Goal: Information Seeking & Learning: Learn about a topic

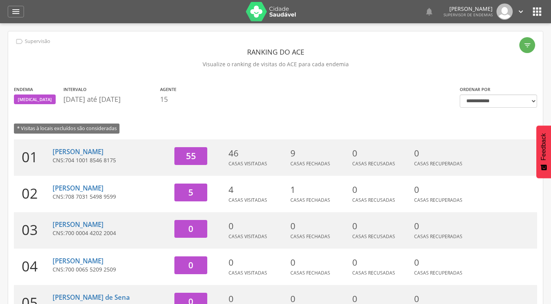
click at [519, 9] on icon "" at bounding box center [521, 11] width 9 height 9
click at [541, 14] on icon "" at bounding box center [537, 11] width 12 height 12
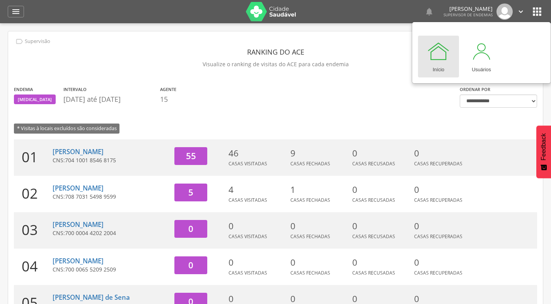
click at [440, 52] on div at bounding box center [438, 50] width 23 height 23
click at [439, 63] on div "Início" at bounding box center [439, 68] width 12 height 11
click at [12, 7] on div "" at bounding box center [16, 12] width 16 height 12
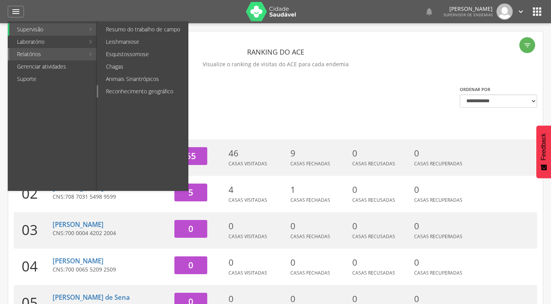
click at [119, 90] on link "Reconhecimento geográfico" at bounding box center [143, 91] width 90 height 12
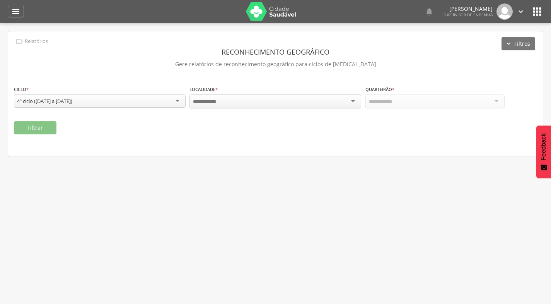
click at [251, 103] on div at bounding box center [276, 101] width 172 height 14
click at [396, 103] on input "select-one" at bounding box center [383, 101] width 28 height 7
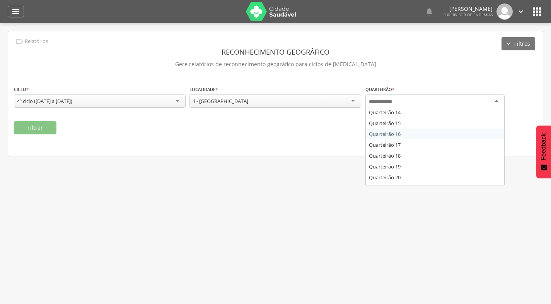
scroll to position [155, 0]
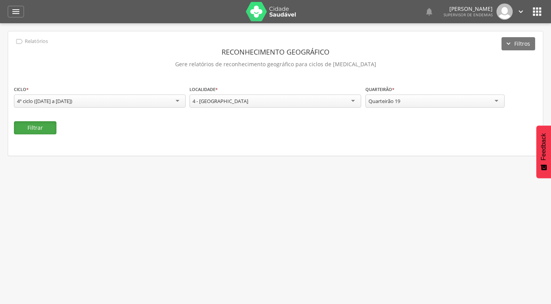
click at [48, 128] on button "Filtrar" at bounding box center [35, 127] width 43 height 13
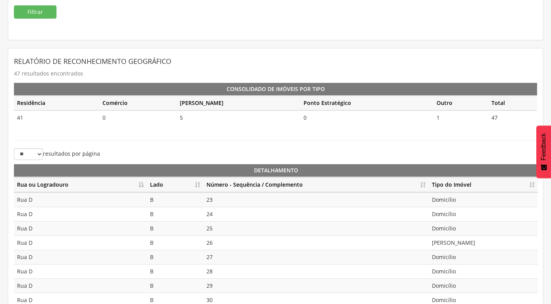
scroll to position [116, 0]
click at [422, 183] on th "Número - Sequência / Complemento" at bounding box center [316, 184] width 226 height 15
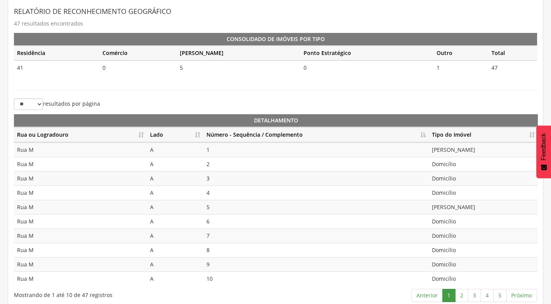
scroll to position [173, 0]
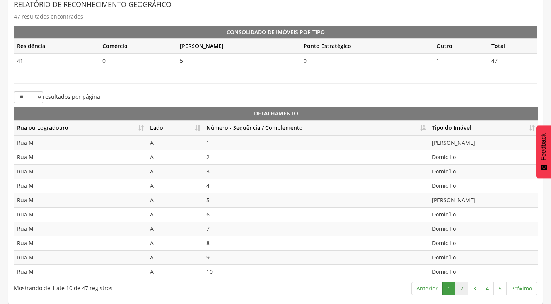
click at [464, 291] on link "2" at bounding box center [461, 288] width 13 height 13
click at [475, 287] on link "3" at bounding box center [474, 288] width 13 height 13
click at [489, 292] on link "4" at bounding box center [487, 288] width 13 height 13
click at [501, 290] on link "5" at bounding box center [500, 288] width 13 height 13
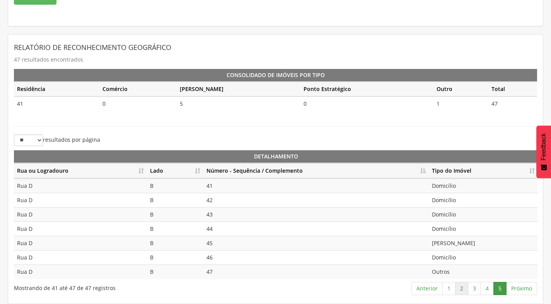
click at [456, 287] on link "2" at bounding box center [461, 288] width 13 height 13
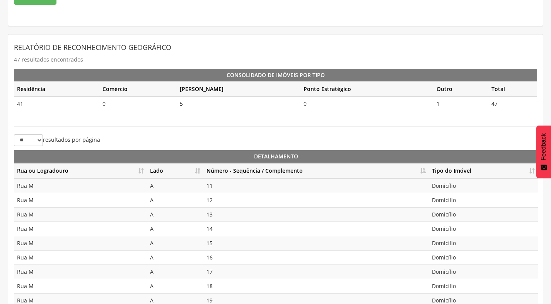
scroll to position [173, 0]
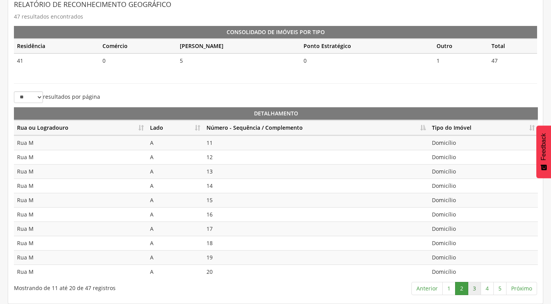
click at [474, 287] on link "3" at bounding box center [474, 288] width 13 height 13
click at [489, 285] on link "4" at bounding box center [487, 288] width 13 height 13
click at [502, 288] on link "5" at bounding box center [500, 288] width 13 height 13
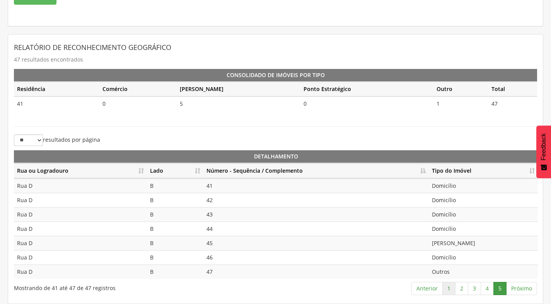
click at [453, 290] on link "1" at bounding box center [449, 288] width 13 height 13
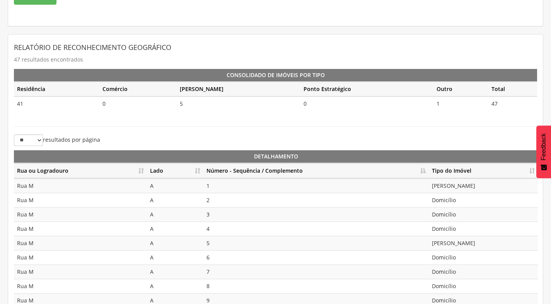
scroll to position [173, 0]
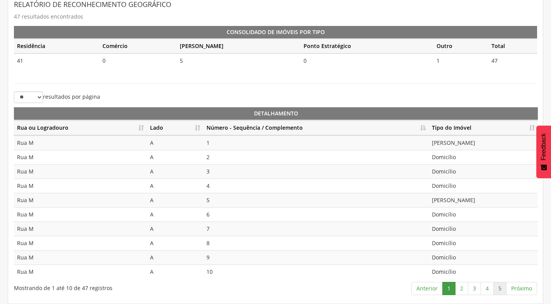
click at [497, 288] on link "5" at bounding box center [500, 288] width 13 height 13
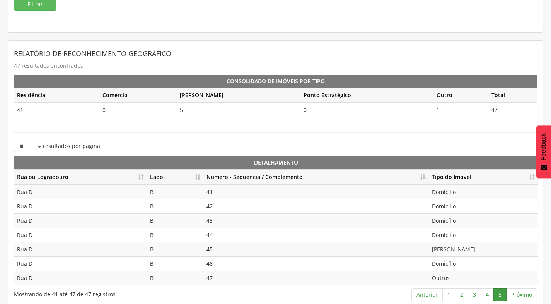
scroll to position [0, 0]
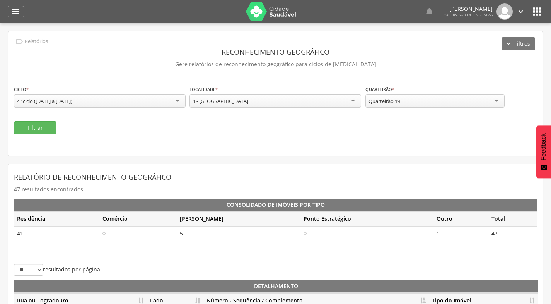
click at [404, 105] on div "Quarteirão 19" at bounding box center [435, 100] width 139 height 13
click at [53, 128] on button "Filtrar" at bounding box center [35, 127] width 43 height 13
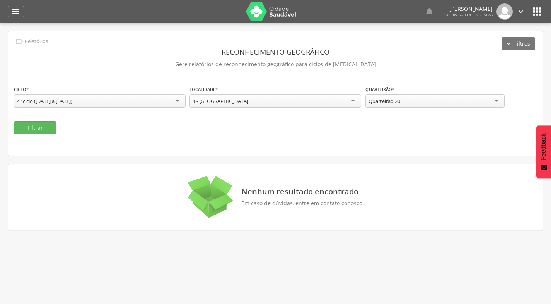
click at [292, 106] on div "4 - [GEOGRAPHIC_DATA]" at bounding box center [276, 100] width 172 height 13
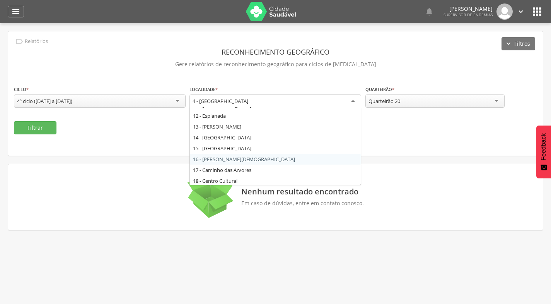
scroll to position [77, 0]
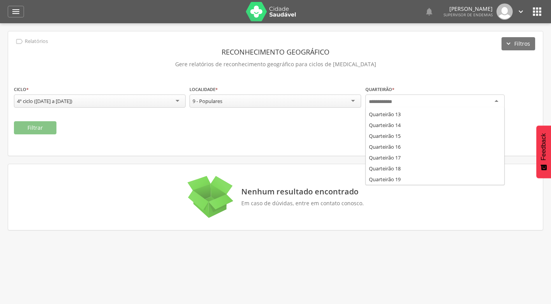
click at [388, 99] on input "select-one" at bounding box center [383, 101] width 28 height 7
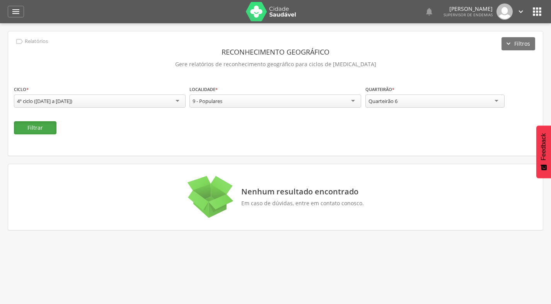
click at [38, 130] on button "Filtrar" at bounding box center [35, 127] width 43 height 13
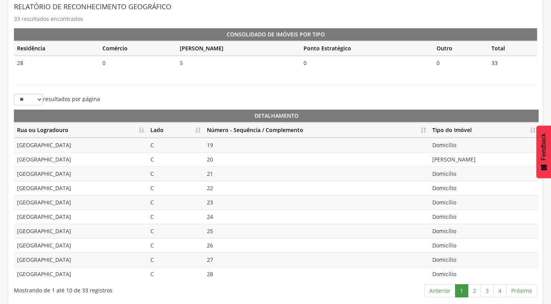
scroll to position [173, 0]
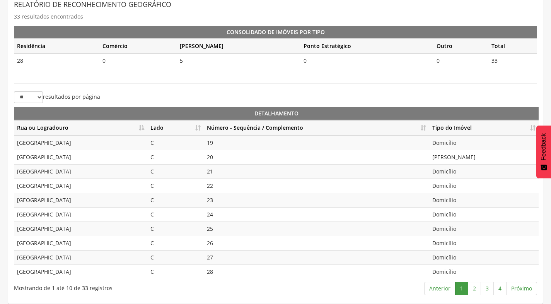
click at [423, 130] on th "Número - Sequência / Complemento" at bounding box center [317, 127] width 226 height 15
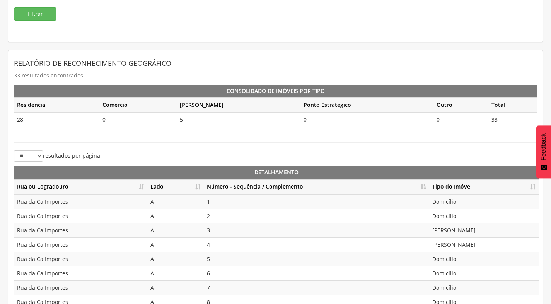
scroll to position [56, 0]
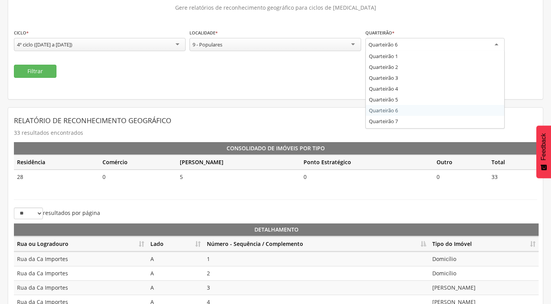
click at [447, 44] on div "Quarteirão 6" at bounding box center [435, 45] width 139 height 14
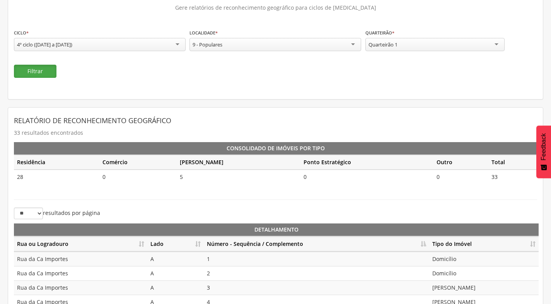
click at [46, 77] on button "Filtrar" at bounding box center [35, 71] width 43 height 13
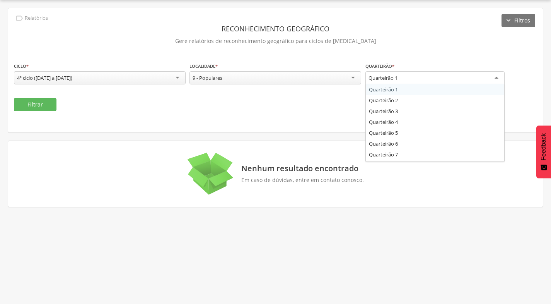
click at [409, 80] on div "Quarteirão 1" at bounding box center [435, 78] width 139 height 14
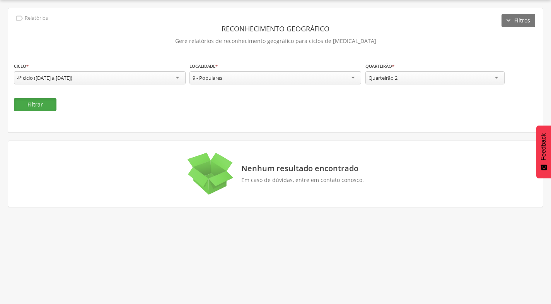
click at [46, 106] on button "Filtrar" at bounding box center [35, 104] width 43 height 13
click at [465, 79] on div "Quarteirão 2" at bounding box center [435, 77] width 139 height 13
click at [46, 102] on button "Filtrar" at bounding box center [35, 104] width 43 height 13
click at [443, 79] on div "Quarteirão 3" at bounding box center [435, 77] width 139 height 13
click at [44, 102] on button "Filtrar" at bounding box center [35, 104] width 43 height 13
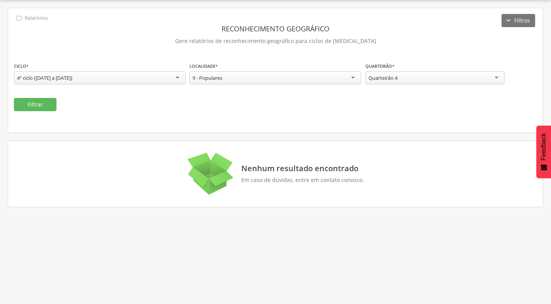
click at [458, 88] on div "**********" at bounding box center [452, 77] width 172 height 30
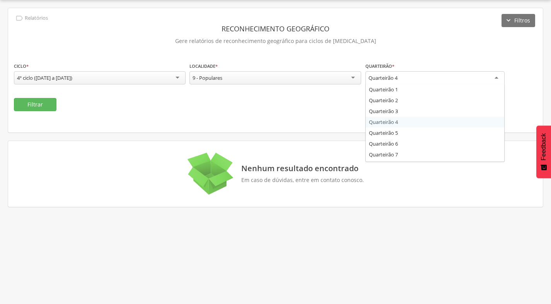
click at [455, 83] on div "Quarteirão 4" at bounding box center [435, 78] width 139 height 14
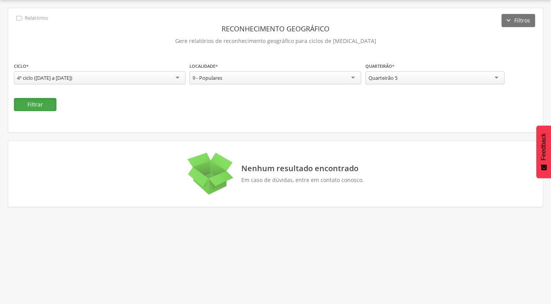
click at [34, 110] on button "Filtrar" at bounding box center [35, 104] width 43 height 13
click at [395, 69] on label "Quarteirão *" at bounding box center [380, 66] width 29 height 6
click at [394, 82] on div "Quarteirão 5" at bounding box center [435, 77] width 139 height 13
click at [46, 108] on button "Filtrar" at bounding box center [35, 104] width 43 height 13
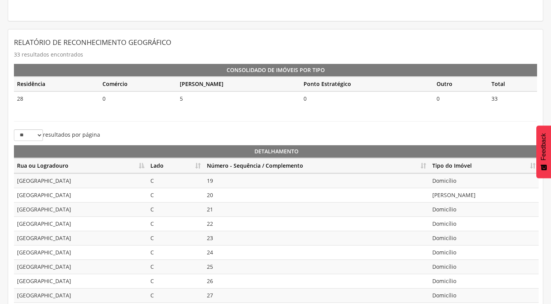
scroll to position [56, 0]
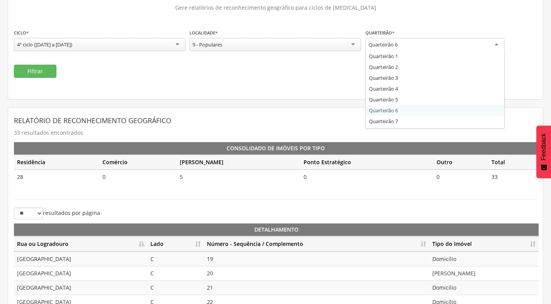
click at [424, 43] on div "Quarteirão 6" at bounding box center [435, 45] width 139 height 14
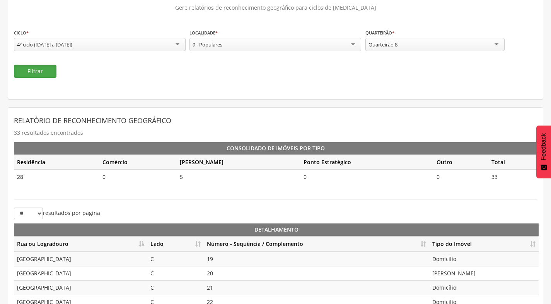
click at [29, 67] on button "Filtrar" at bounding box center [35, 71] width 43 height 13
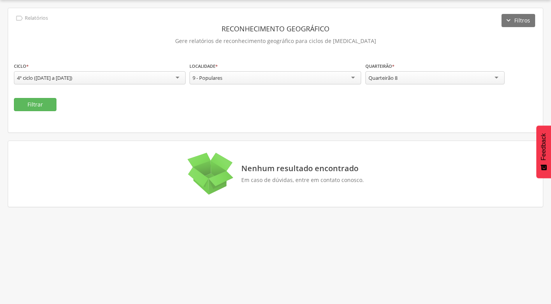
click at [395, 79] on div "Quarteirão 8" at bounding box center [383, 77] width 29 height 7
click at [32, 100] on button "Filtrar" at bounding box center [35, 104] width 43 height 13
click at [441, 82] on div "Quarteirão 9" at bounding box center [435, 77] width 139 height 13
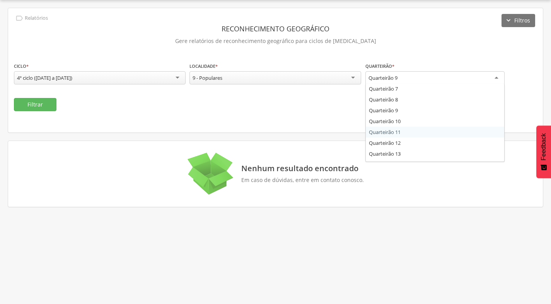
scroll to position [116, 0]
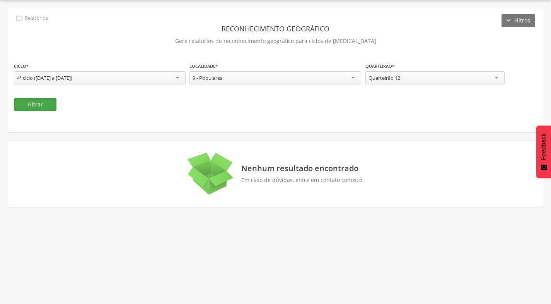
click at [39, 98] on button "Filtrar" at bounding box center [35, 104] width 43 height 13
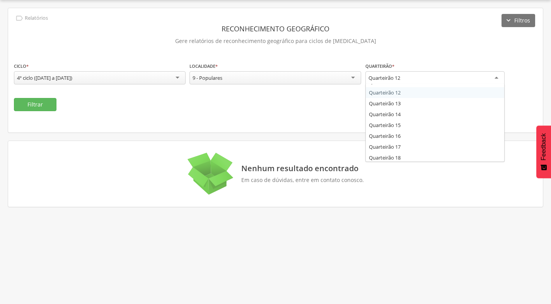
click at [415, 79] on div "Quarteirão 12" at bounding box center [435, 78] width 139 height 14
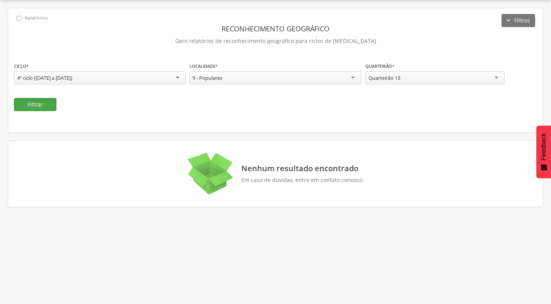
click at [30, 100] on button "Filtrar" at bounding box center [35, 104] width 43 height 13
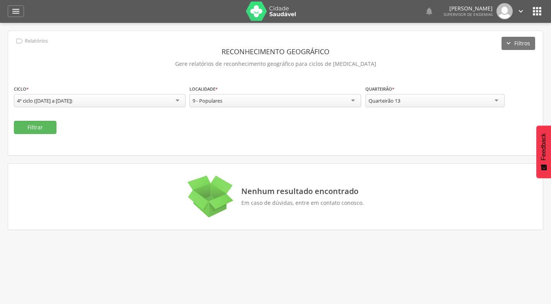
scroll to position [0, 0]
click at [14, 4] on div " Supervisão Ranking Aplicativo desatualizado Última sincronização Mapa de ende…" at bounding box center [276, 11] width 536 height 23
click at [12, 9] on icon "" at bounding box center [15, 11] width 9 height 9
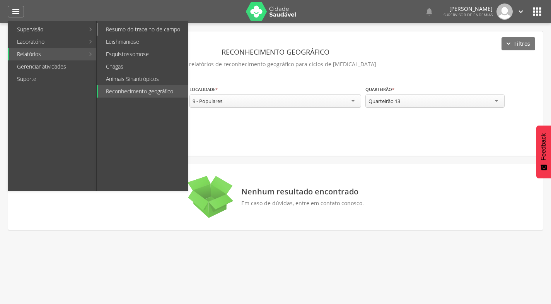
click at [128, 33] on link "Resumo do trabalho de campo" at bounding box center [143, 29] width 90 height 12
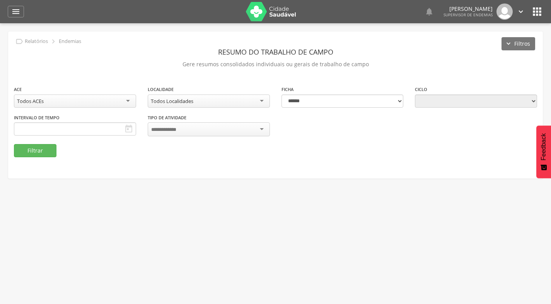
type input "**********"
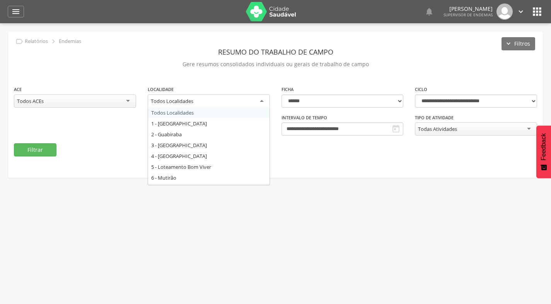
click at [263, 102] on div "Todos Localidades" at bounding box center [209, 101] width 122 height 14
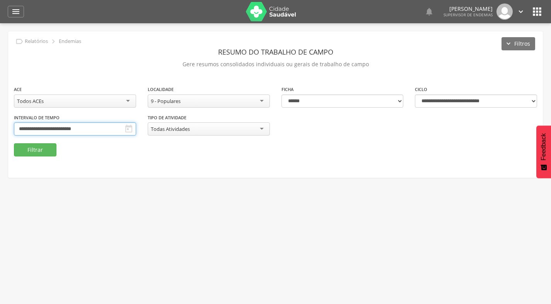
click at [107, 129] on input "**********" at bounding box center [75, 128] width 122 height 13
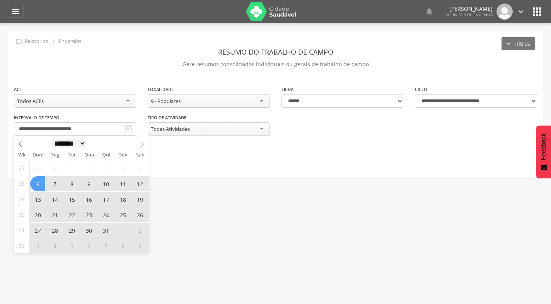
click at [86, 143] on select "******* ********* ***** ***** **** ***** ***** ****** ********" at bounding box center [69, 143] width 34 height 8
select select "*"
click at [52, 139] on select "******* ********* ***** ***** **** ***** ***** ****** ********" at bounding box center [69, 143] width 34 height 8
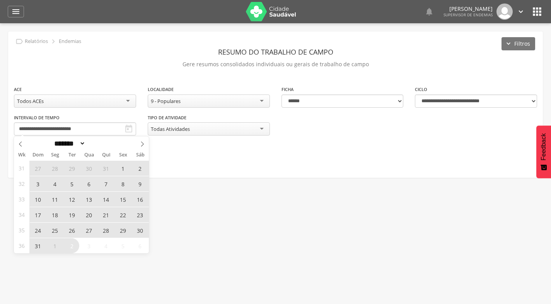
click at [40, 217] on span "17" at bounding box center [37, 214] width 15 height 15
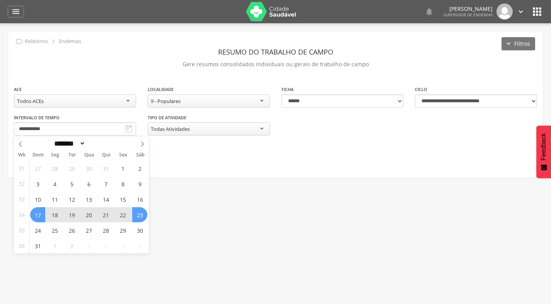
click at [143, 219] on span "23" at bounding box center [139, 214] width 15 height 15
type input "**********"
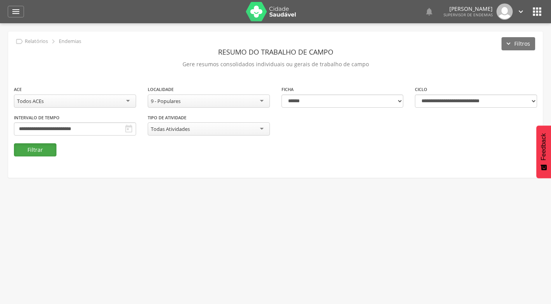
click at [40, 153] on button "Filtrar" at bounding box center [35, 149] width 43 height 13
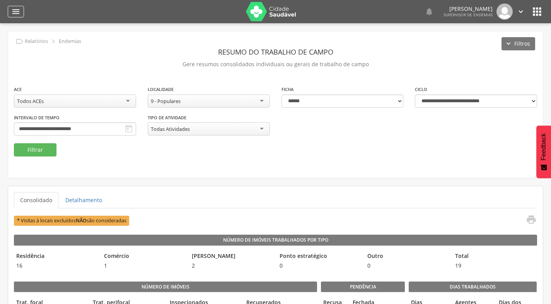
click at [15, 11] on icon "" at bounding box center [15, 11] width 9 height 9
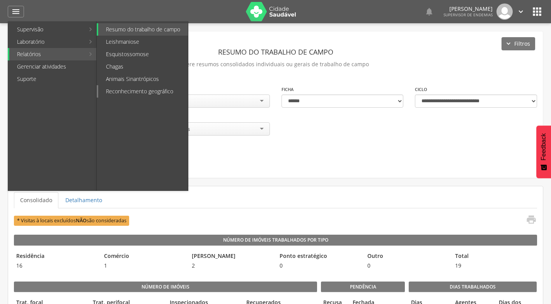
click at [120, 90] on link "Reconhecimento geográfico" at bounding box center [143, 91] width 90 height 12
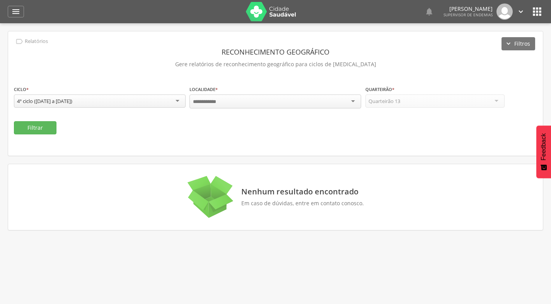
click at [244, 103] on div at bounding box center [276, 101] width 172 height 14
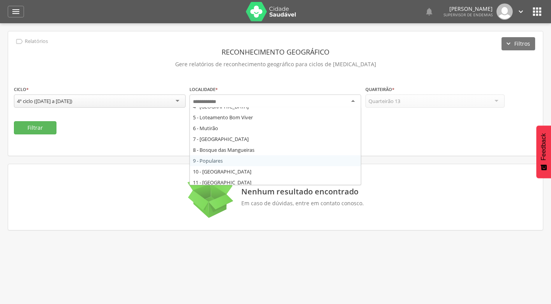
scroll to position [77, 0]
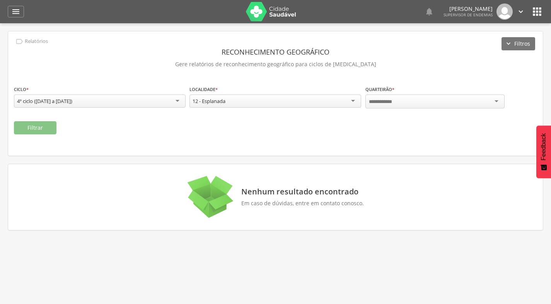
click at [386, 101] on input "select-one" at bounding box center [383, 101] width 28 height 7
click at [50, 130] on button "Filtrar" at bounding box center [35, 127] width 43 height 13
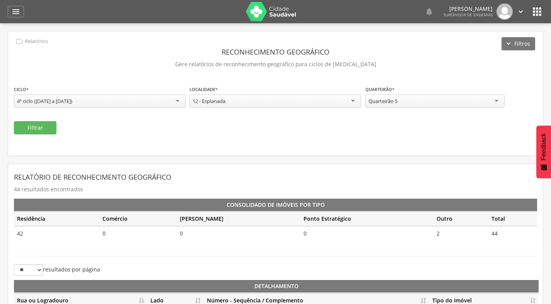
click at [219, 103] on div "12 - Esplanada" at bounding box center [209, 100] width 33 height 7
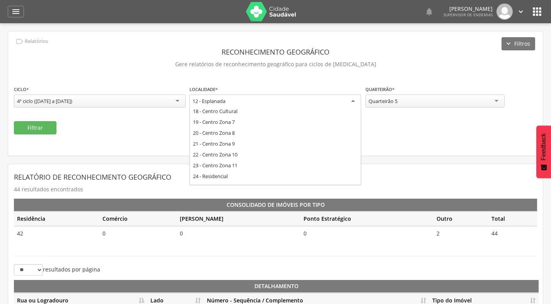
scroll to position [193, 0]
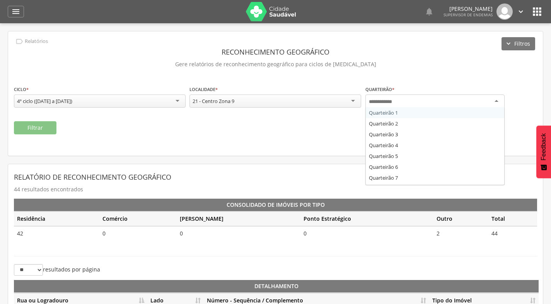
click at [373, 103] on input "select-one" at bounding box center [383, 101] width 28 height 7
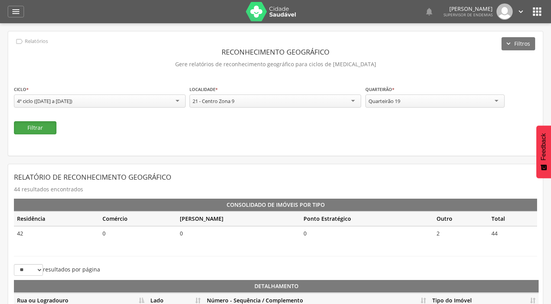
click at [26, 127] on button "Filtrar" at bounding box center [35, 127] width 43 height 13
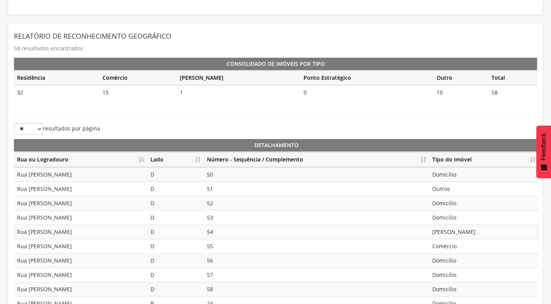
scroll to position [173, 0]
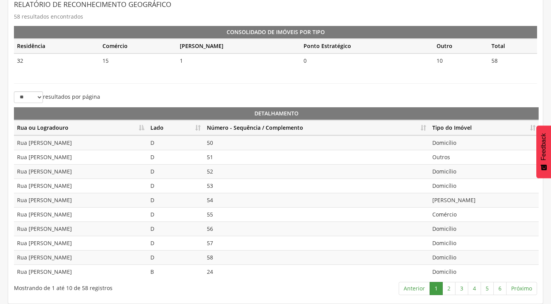
click at [422, 128] on th "Número - Sequência / Complemento" at bounding box center [317, 127] width 226 height 15
click at [452, 290] on link "2" at bounding box center [449, 288] width 13 height 13
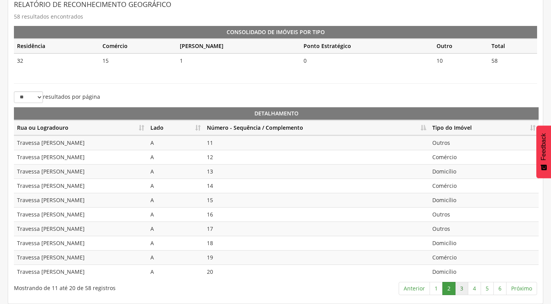
click at [464, 287] on link "3" at bounding box center [461, 288] width 13 height 13
click at [472, 289] on link "4" at bounding box center [474, 288] width 13 height 13
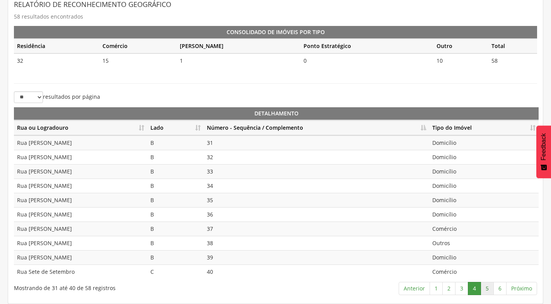
click at [489, 291] on link "5" at bounding box center [487, 288] width 13 height 13
click at [477, 291] on link "4" at bounding box center [474, 288] width 13 height 13
click at [487, 287] on link "5" at bounding box center [487, 288] width 13 height 13
click at [499, 290] on link "6" at bounding box center [500, 288] width 13 height 13
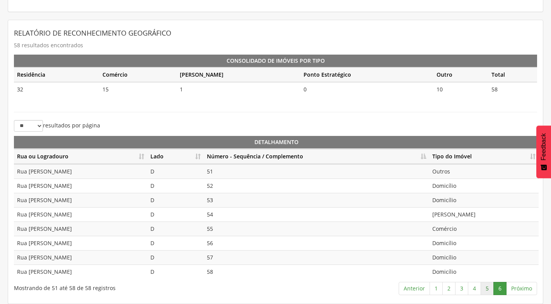
click at [488, 285] on link "5" at bounding box center [487, 288] width 13 height 13
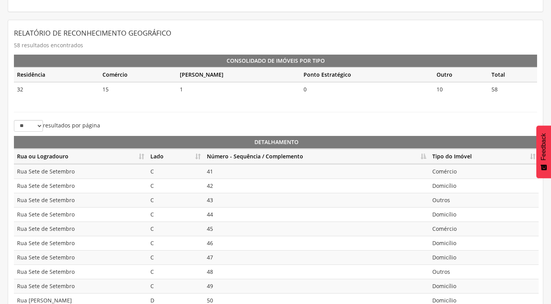
scroll to position [173, 0]
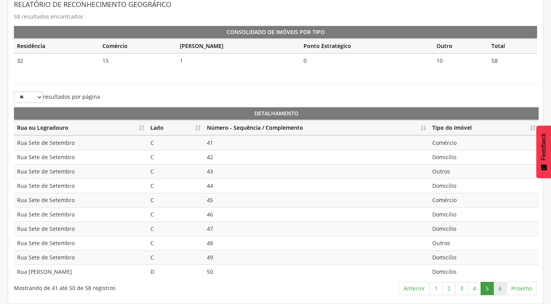
click at [498, 289] on link "6" at bounding box center [500, 288] width 13 height 13
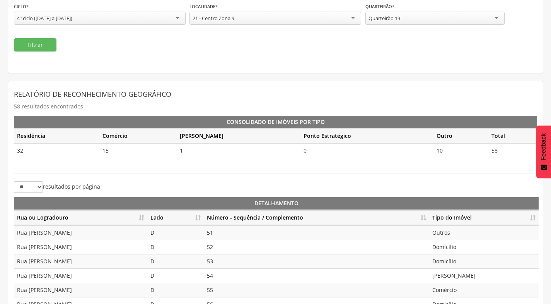
scroll to position [0, 0]
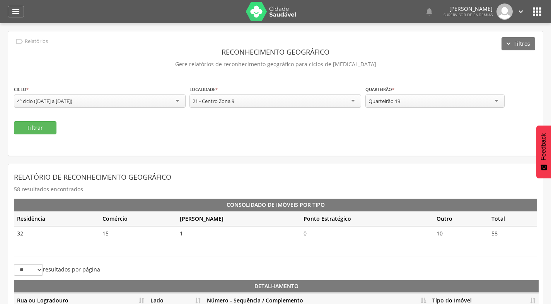
click at [428, 95] on div "Quarteirão 19" at bounding box center [435, 100] width 139 height 13
click at [41, 124] on button "Filtrar" at bounding box center [35, 127] width 43 height 13
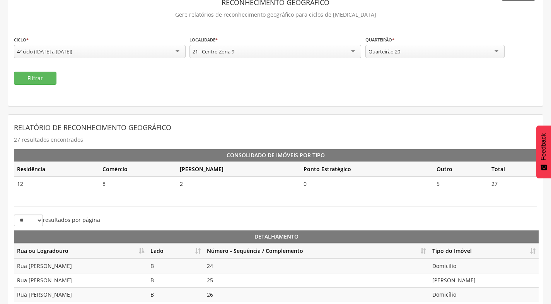
scroll to position [173, 0]
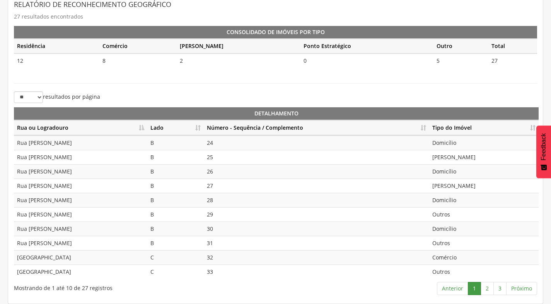
click at [424, 125] on th "Número - Sequência / Complemento" at bounding box center [317, 127] width 226 height 15
click at [195, 127] on th "Lado" at bounding box center [175, 127] width 56 height 15
click at [199, 129] on th "Lado" at bounding box center [175, 127] width 56 height 15
click at [421, 129] on th "Número - Sequência / Complemento" at bounding box center [317, 127] width 226 height 15
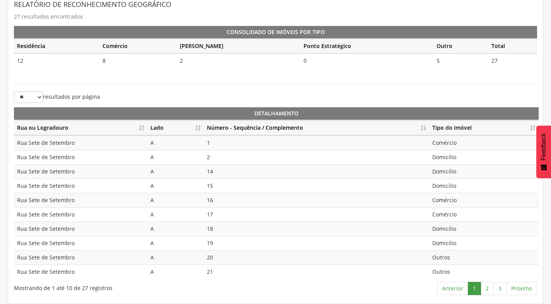
click at [421, 129] on th "Número - Sequência / Complemento" at bounding box center [317, 127] width 226 height 15
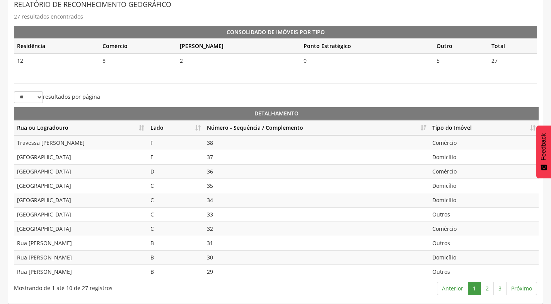
click at [196, 128] on th "Lado" at bounding box center [175, 127] width 56 height 15
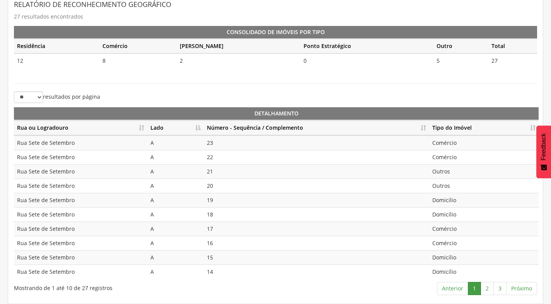
click at [196, 128] on th "Lado" at bounding box center [175, 127] width 56 height 15
click at [199, 130] on th "Lado" at bounding box center [175, 127] width 56 height 15
click at [197, 128] on th "Lado" at bounding box center [175, 127] width 56 height 15
click at [200, 127] on th "Lado" at bounding box center [175, 127] width 56 height 15
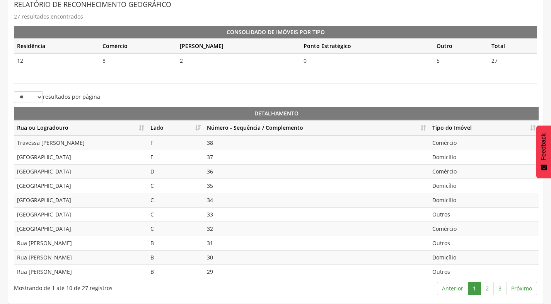
click at [195, 126] on th "Lado" at bounding box center [175, 127] width 56 height 15
click at [196, 125] on th "Lado" at bounding box center [175, 127] width 56 height 15
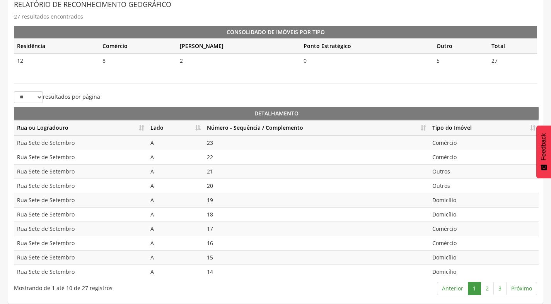
click at [196, 124] on th "Lado" at bounding box center [175, 127] width 56 height 15
click at [489, 288] on link "2" at bounding box center [487, 288] width 13 height 13
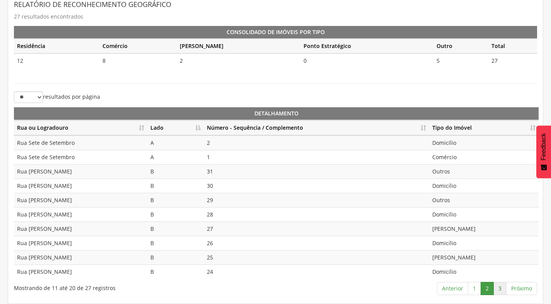
click at [502, 288] on link "3" at bounding box center [500, 288] width 13 height 13
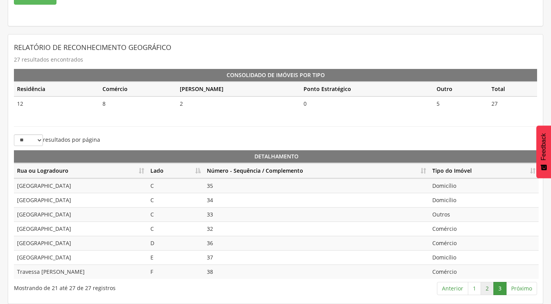
click at [490, 289] on link "2" at bounding box center [487, 288] width 13 height 13
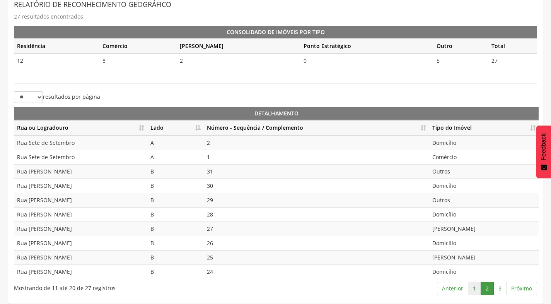
click at [480, 289] on link "1" at bounding box center [474, 288] width 13 height 13
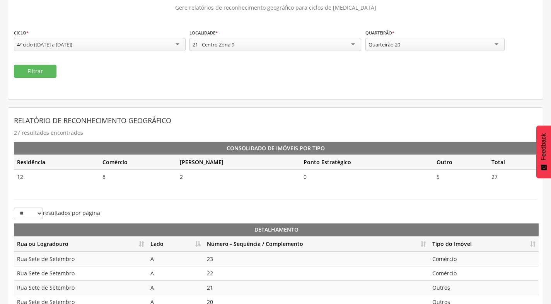
click at [405, 46] on div "Quarteirão 20" at bounding box center [435, 44] width 139 height 13
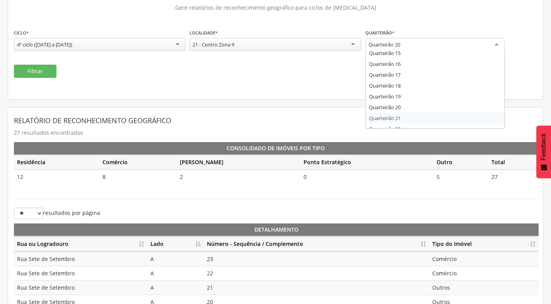
scroll to position [0, 0]
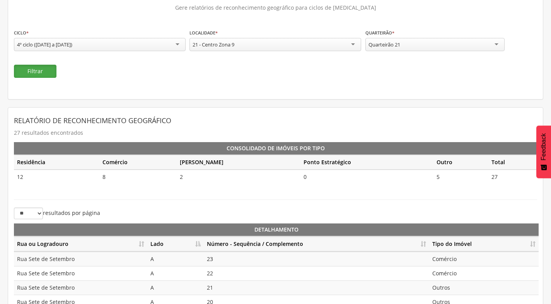
click at [53, 68] on button "Filtrar" at bounding box center [35, 71] width 43 height 13
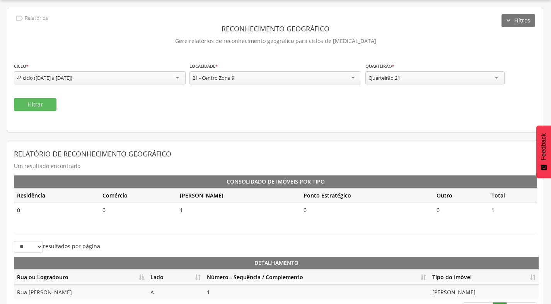
scroll to position [44, 0]
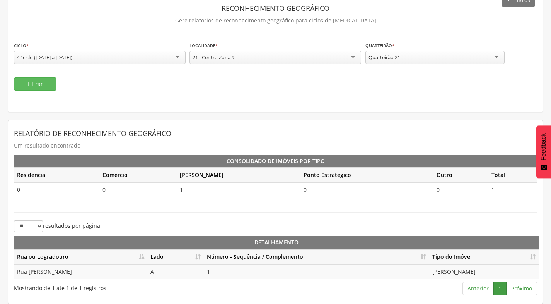
click at [446, 60] on div "Quarteirão 21" at bounding box center [435, 57] width 139 height 13
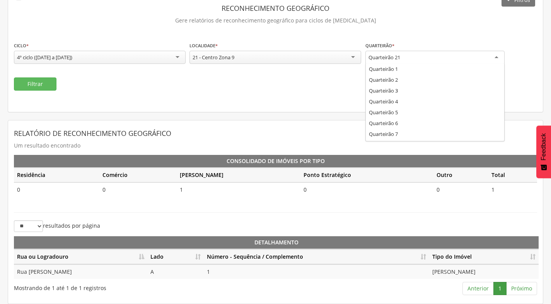
scroll to position [0, 0]
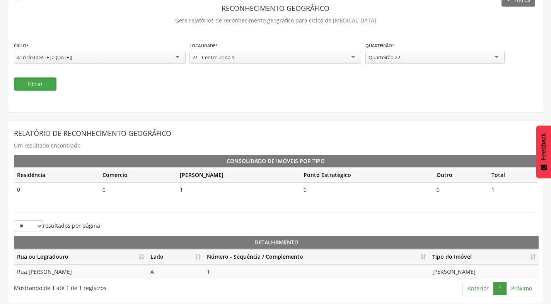
click at [24, 85] on button "Filtrar" at bounding box center [35, 83] width 43 height 13
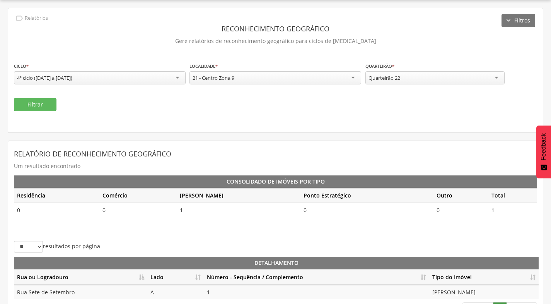
scroll to position [44, 0]
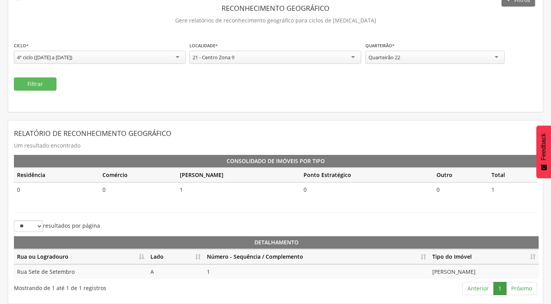
click at [411, 55] on div "Quarteirão 22" at bounding box center [435, 57] width 139 height 13
click at [40, 84] on button "Filtrar" at bounding box center [35, 83] width 43 height 13
click at [416, 60] on div "Quarteirão 21" at bounding box center [435, 57] width 139 height 13
click at [29, 77] on button "Filtrar" at bounding box center [35, 83] width 43 height 13
click at [437, 57] on div "Quarteirão 22" at bounding box center [435, 57] width 139 height 13
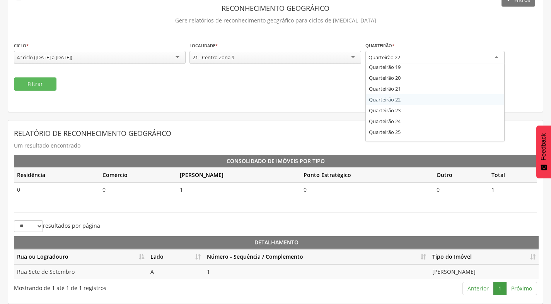
scroll to position [210, 0]
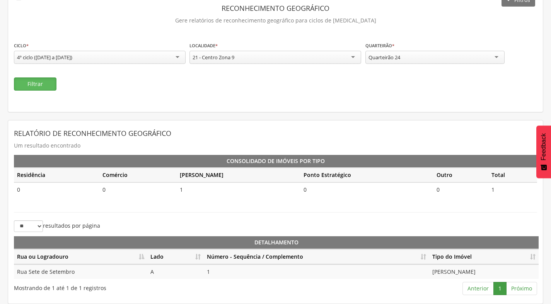
click at [50, 86] on button "Filtrar" at bounding box center [35, 83] width 43 height 13
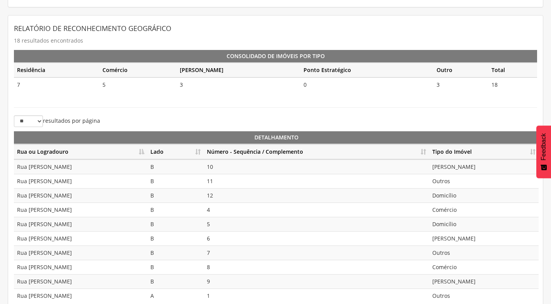
scroll to position [160, 0]
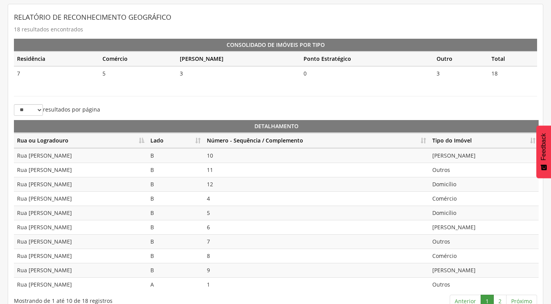
click at [426, 140] on th "Número - Sequência / Complemento" at bounding box center [317, 140] width 226 height 15
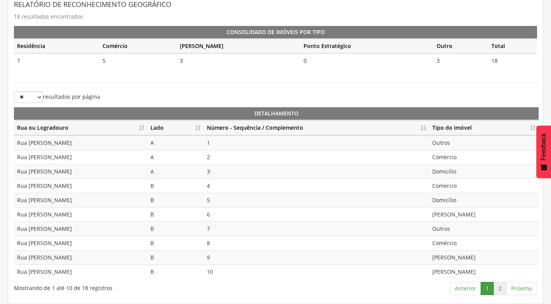
click at [503, 288] on link "2" at bounding box center [500, 288] width 13 height 13
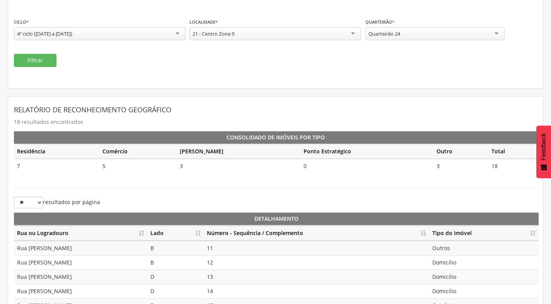
scroll to position [67, 0]
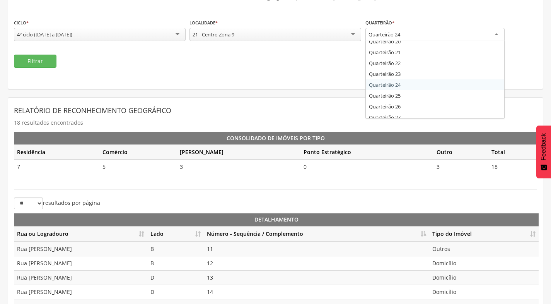
click at [408, 36] on div "Quarteirão 24" at bounding box center [435, 35] width 139 height 14
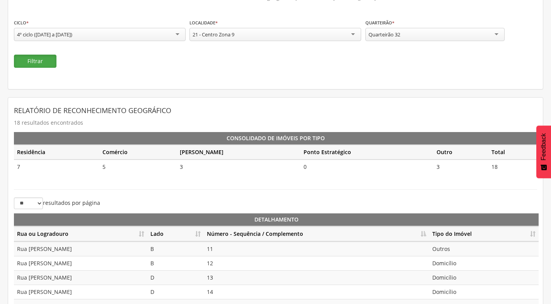
click at [47, 58] on button "Filtrar" at bounding box center [35, 61] width 43 height 13
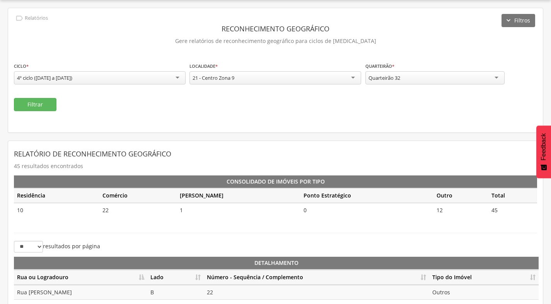
scroll to position [67, 0]
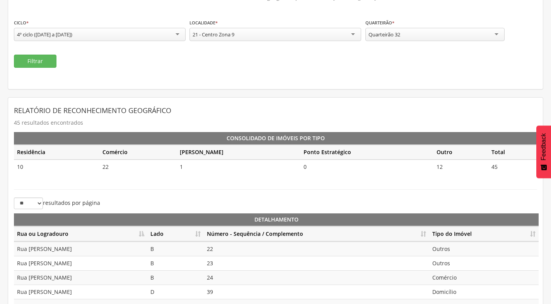
click at [426, 231] on th "Número - Sequência / Complemento" at bounding box center [317, 233] width 226 height 15
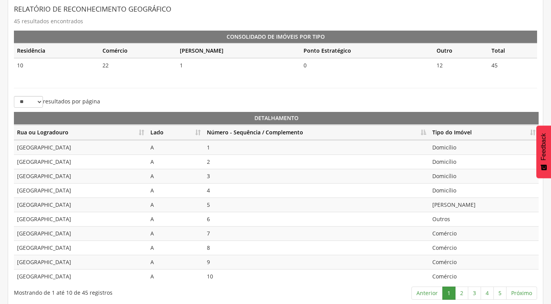
scroll to position [173, 0]
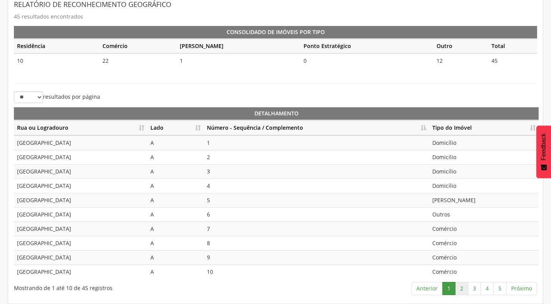
click at [467, 289] on link "2" at bounding box center [461, 288] width 13 height 13
click at [477, 287] on link "3" at bounding box center [474, 288] width 13 height 13
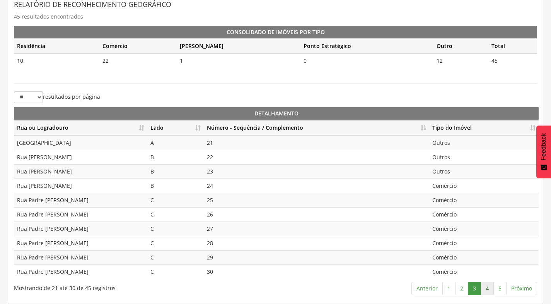
click at [491, 289] on link "4" at bounding box center [487, 288] width 13 height 13
click at [498, 290] on link "5" at bounding box center [500, 288] width 13 height 13
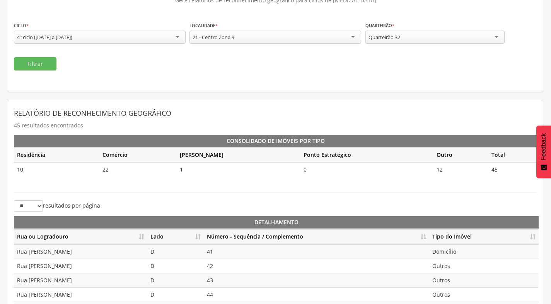
scroll to position [0, 0]
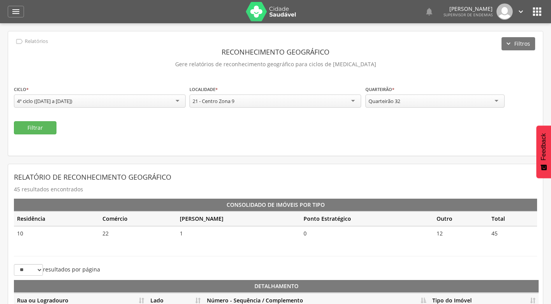
click at [244, 97] on div "21 - Centro Zona 9" at bounding box center [276, 100] width 172 height 13
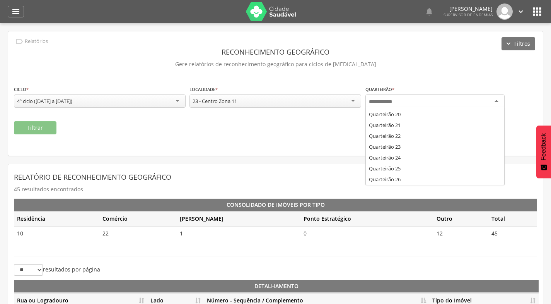
click at [434, 102] on div at bounding box center [435, 101] width 139 height 14
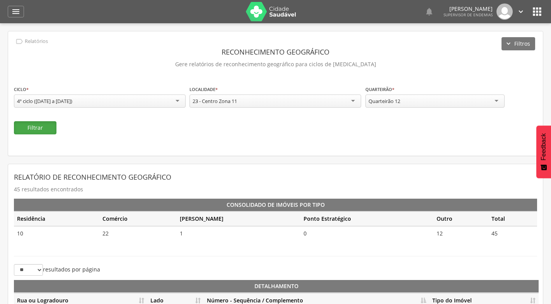
click at [44, 121] on button "Filtrar" at bounding box center [35, 127] width 43 height 13
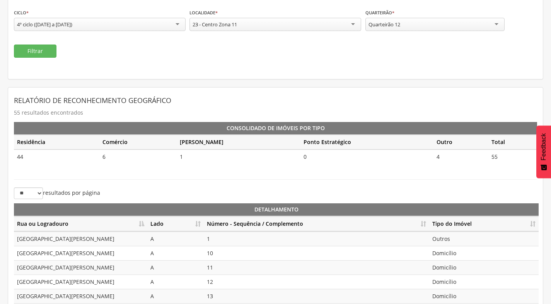
scroll to position [173, 0]
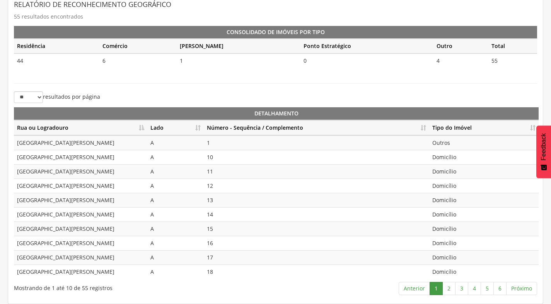
click at [424, 130] on th "Número - Sequência / Complemento" at bounding box center [317, 127] width 226 height 15
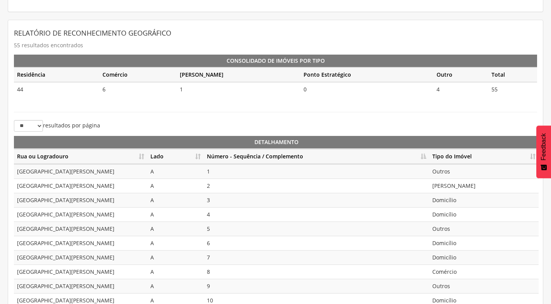
scroll to position [95, 0]
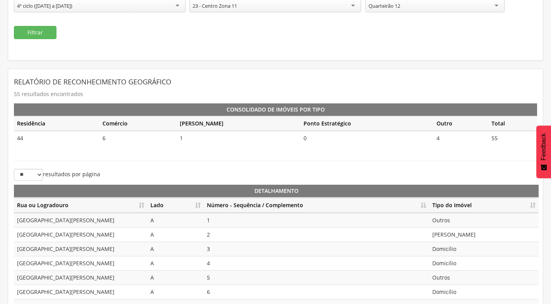
click at [445, 7] on div "Quarteirão 12" at bounding box center [435, 5] width 139 height 13
click at [54, 34] on button "Filtrar" at bounding box center [35, 32] width 43 height 13
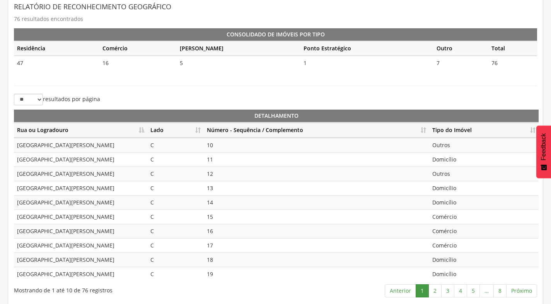
scroll to position [173, 0]
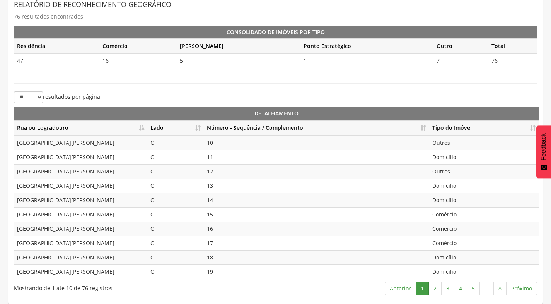
click at [425, 126] on th "Número - Sequência / Complemento" at bounding box center [317, 127] width 226 height 15
click at [437, 285] on link "2" at bounding box center [435, 288] width 13 height 13
click at [449, 288] on link "3" at bounding box center [447, 288] width 13 height 13
click at [463, 287] on link "4" at bounding box center [460, 288] width 13 height 13
click at [472, 287] on link "5" at bounding box center [473, 288] width 13 height 13
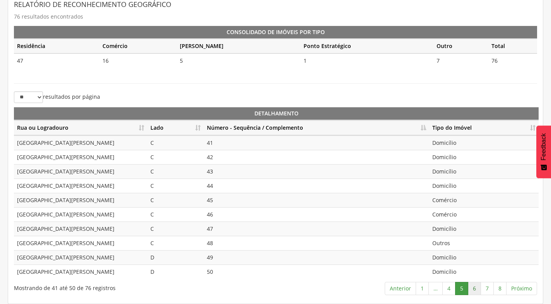
click at [476, 288] on link "6" at bounding box center [474, 288] width 13 height 13
click at [491, 290] on link "7" at bounding box center [487, 288] width 13 height 13
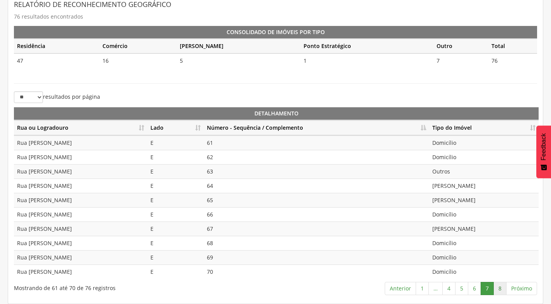
click at [499, 289] on link "8" at bounding box center [500, 288] width 13 height 13
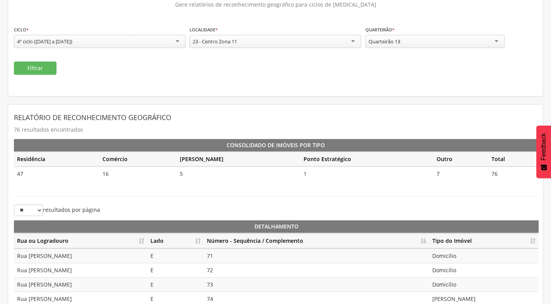
scroll to position [0, 0]
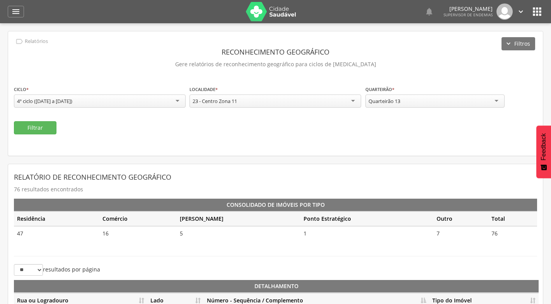
click at [436, 97] on div "Quarteirão 13" at bounding box center [435, 100] width 139 height 13
click at [38, 129] on button "Filtrar" at bounding box center [35, 127] width 43 height 13
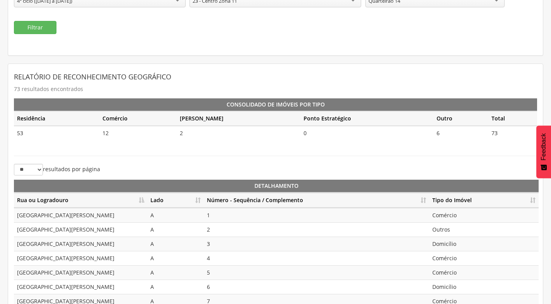
scroll to position [116, 0]
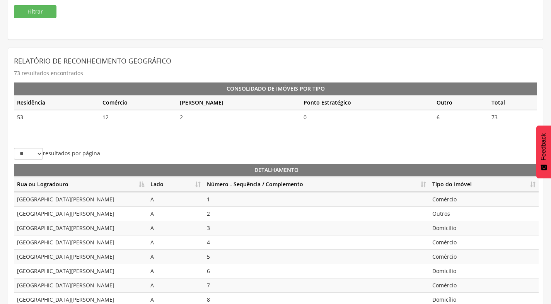
click at [424, 183] on th "Número - Sequência / Complemento" at bounding box center [317, 184] width 226 height 15
